Goal: Task Accomplishment & Management: Use online tool/utility

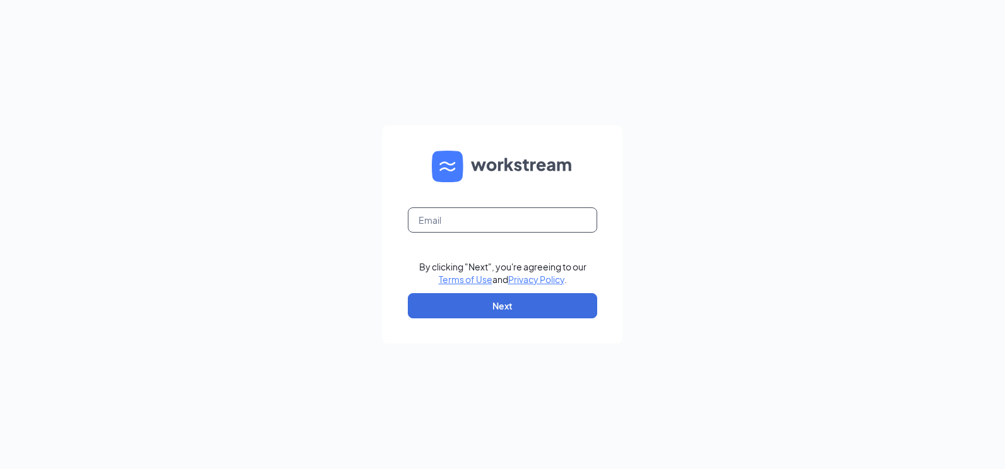
click at [469, 228] on input "text" at bounding box center [502, 220] width 189 height 25
type input "[PERSON_NAME][EMAIL_ADDRESS][PERSON_NAME][DOMAIN_NAME]"
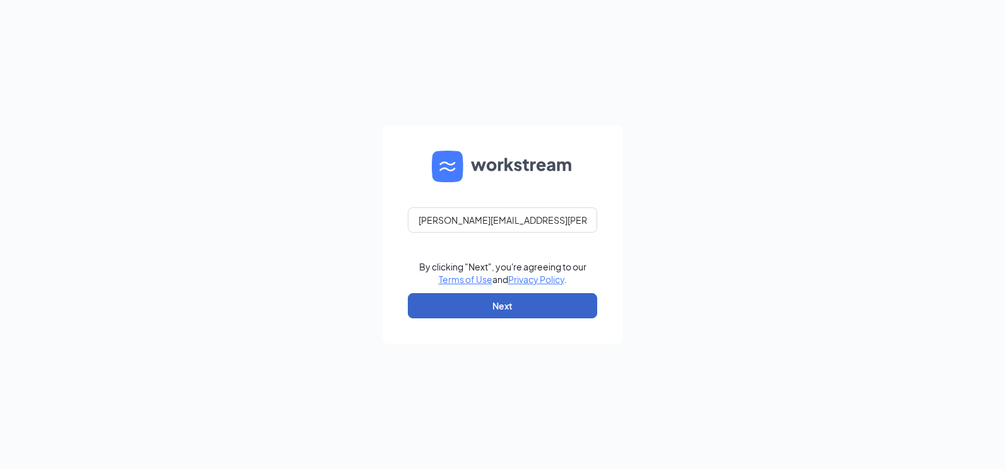
click at [473, 305] on button "Next" at bounding box center [502, 305] width 189 height 25
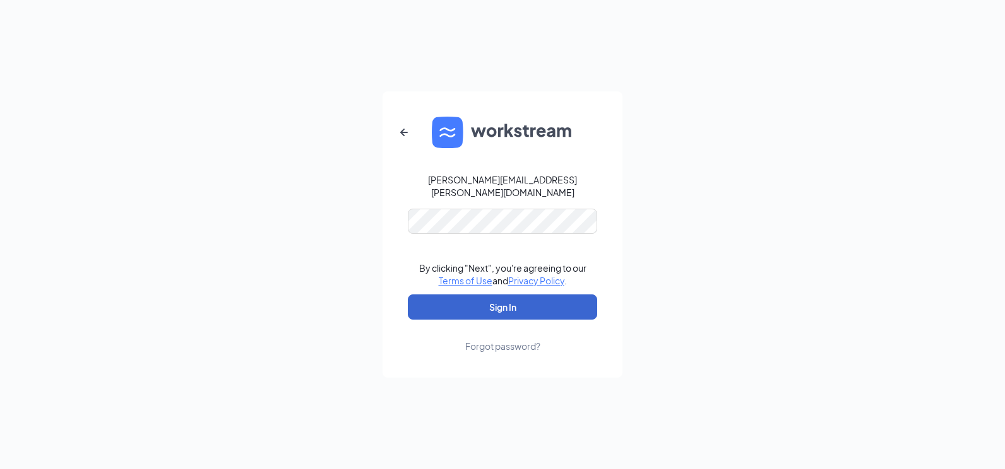
click at [474, 304] on button "Sign In" at bounding box center [502, 307] width 189 height 25
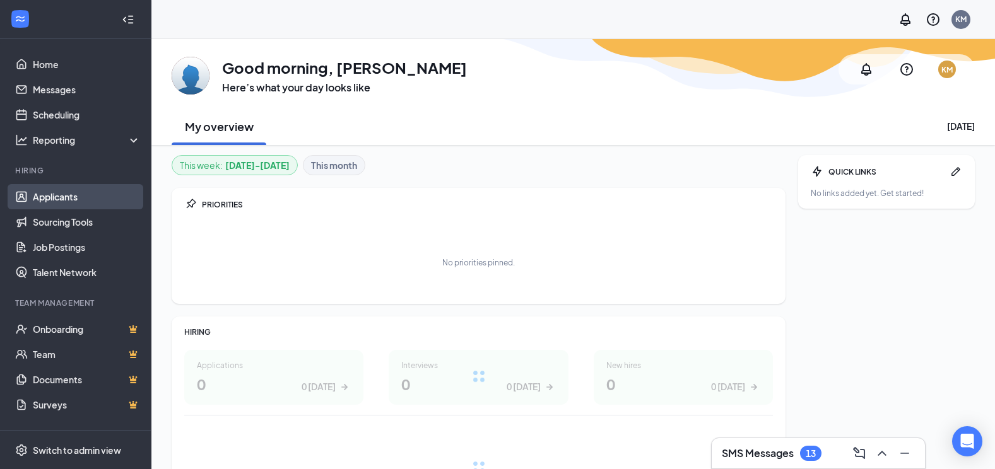
click at [56, 194] on link "Applicants" at bounding box center [87, 196] width 108 height 25
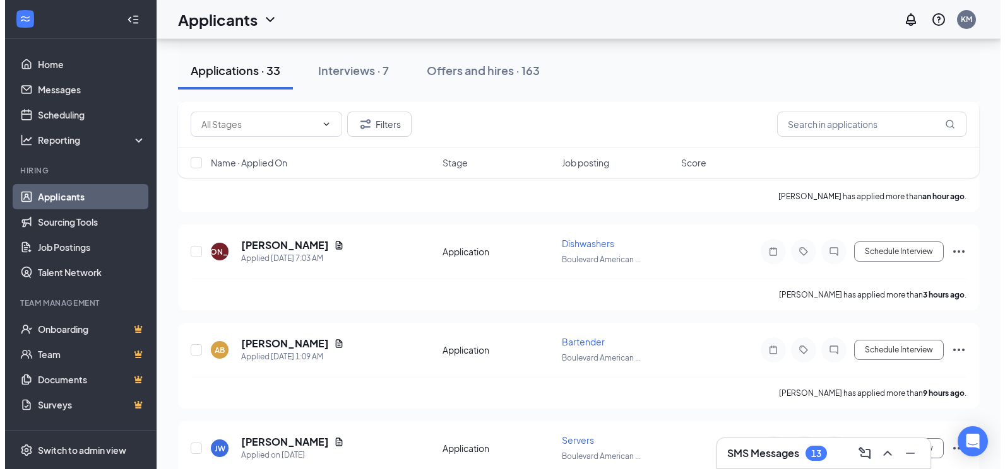
scroll to position [505, 0]
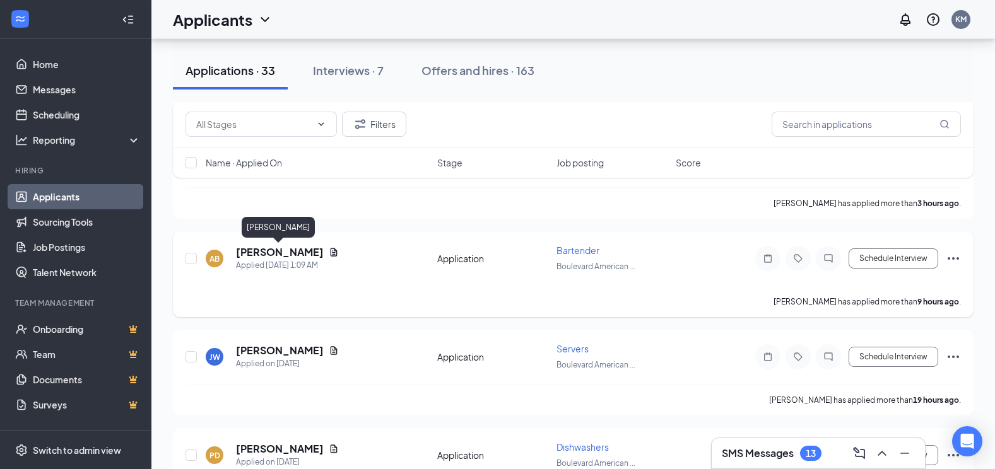
click at [300, 253] on h5 "[PERSON_NAME]" at bounding box center [280, 252] width 88 height 14
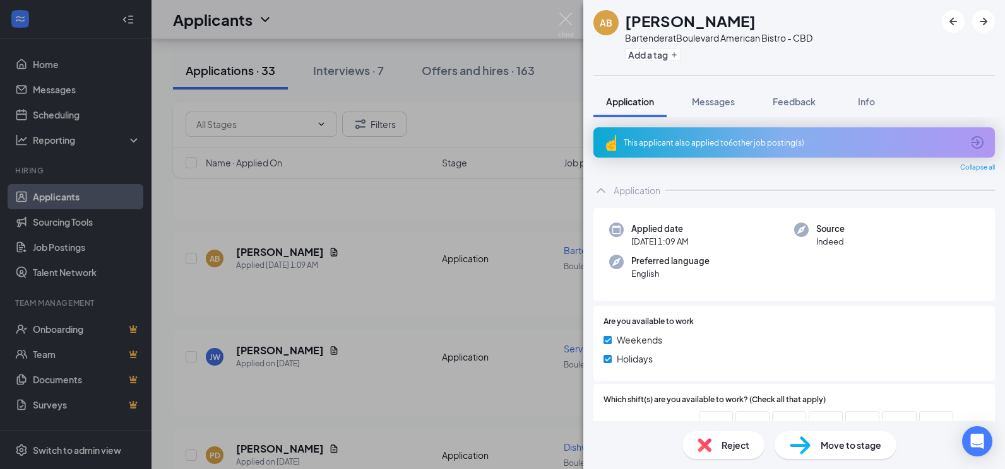
click at [361, 301] on div "AB [PERSON_NAME] Bartender at [GEOGRAPHIC_DATA] - CBD Add a tag Application Mes…" at bounding box center [502, 234] width 1005 height 469
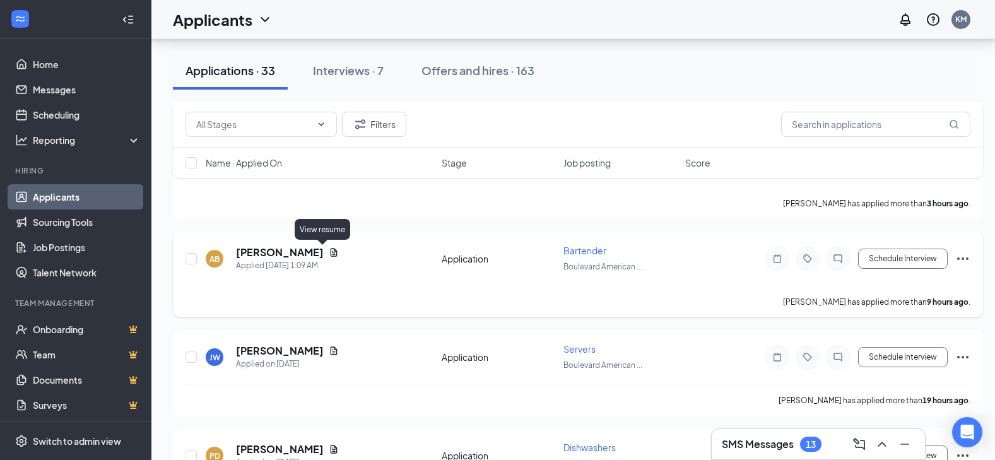
click at [331, 253] on icon "Document" at bounding box center [334, 252] width 7 height 8
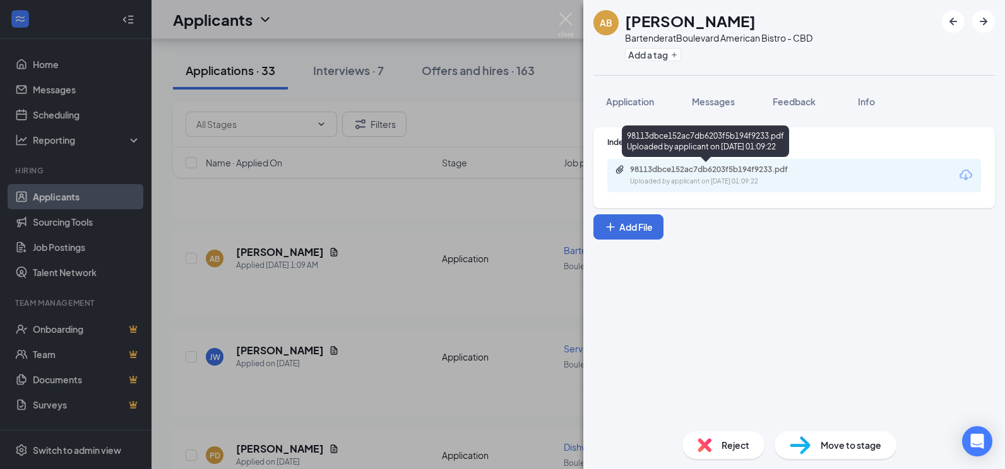
click at [682, 172] on div "98113dbce152ac7db6203f5b194f9233.pdf" at bounding box center [718, 170] width 177 height 10
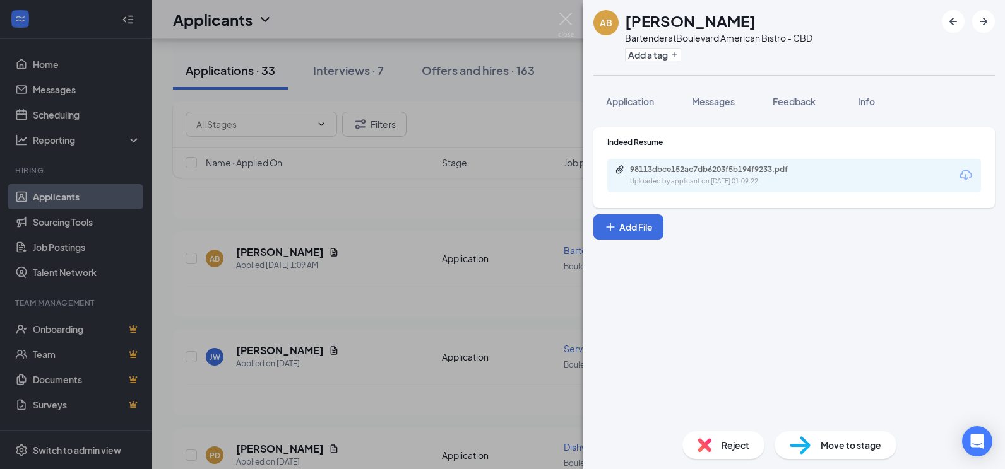
click at [825, 447] on span "Move to stage" at bounding box center [850, 446] width 61 height 14
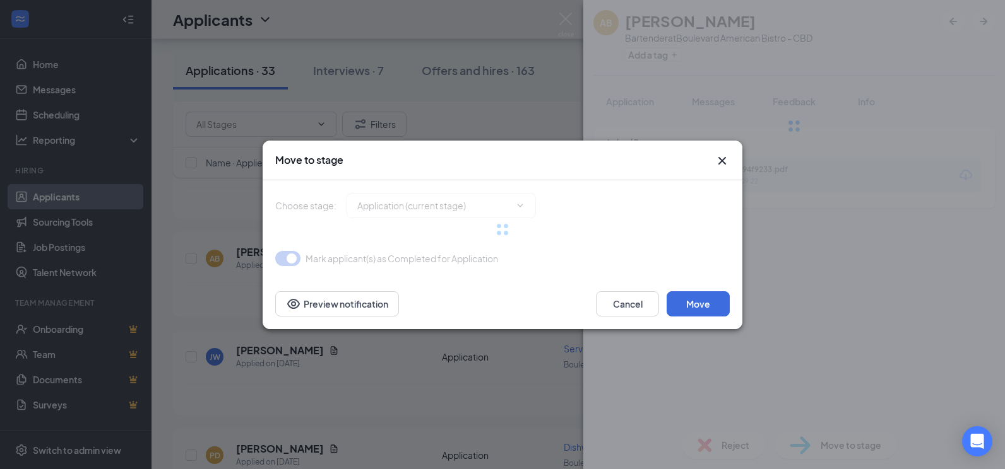
type input "Onsite Interview (next stage)"
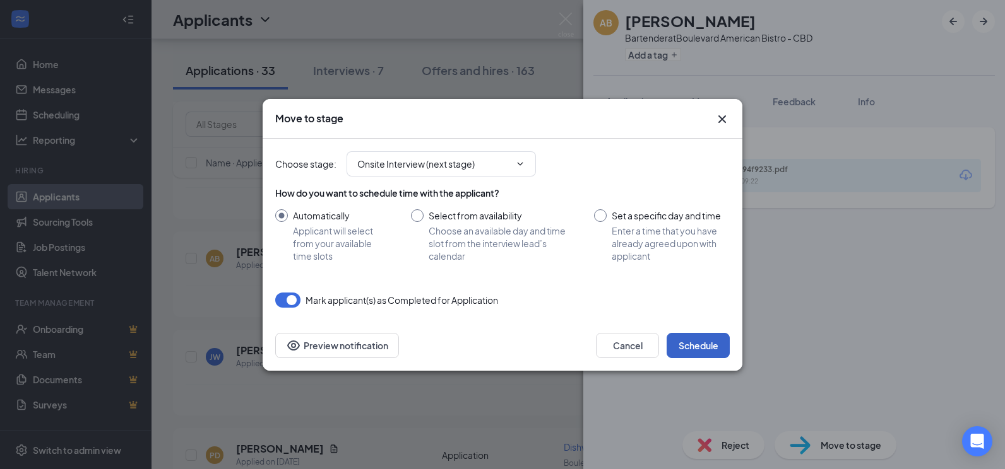
click at [705, 344] on button "Schedule" at bounding box center [697, 345] width 63 height 25
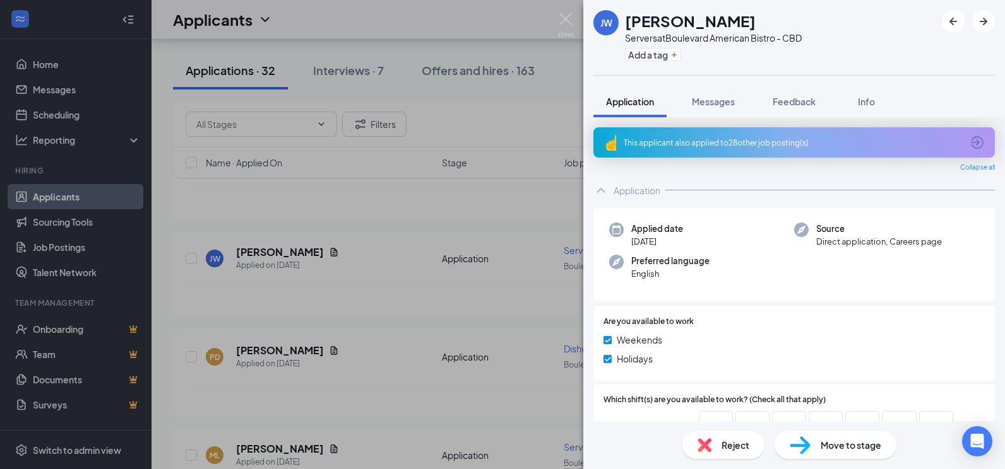
click at [373, 343] on div "JW Jamez Ward Servers at Boulevard American Bistro - CBD Add a tag Application …" at bounding box center [502, 234] width 1005 height 469
